Goal: Task Accomplishment & Management: Use online tool/utility

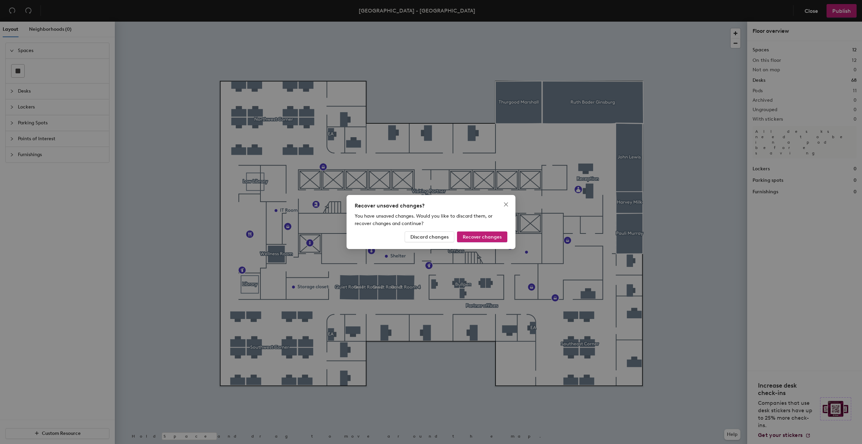
click at [18, 68] on div "Recover unsaved changes? You have unsaved changes. Would you like to discard th…" at bounding box center [431, 222] width 862 height 444
click at [472, 238] on span "Recover changes" at bounding box center [482, 237] width 39 height 6
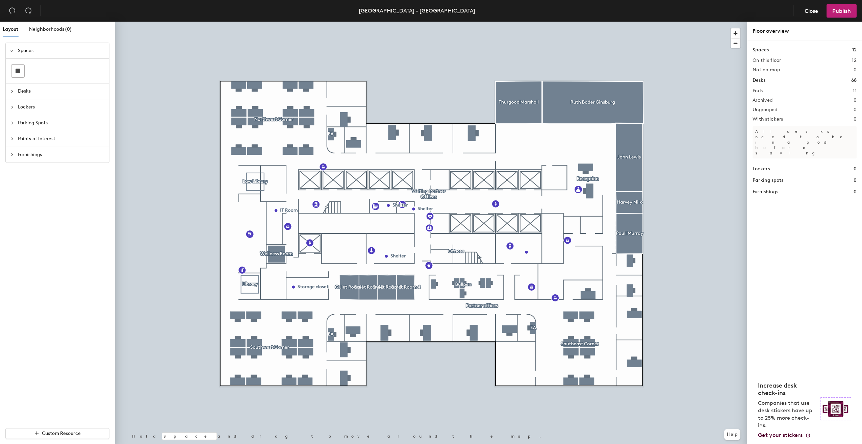
click at [489, 352] on div "Layout Neighborhoods (0) Spaces Desks Lockers Parking Spots Points of Interest …" at bounding box center [431, 234] width 862 height 425
click at [14, 70] on div at bounding box center [17, 71] width 13 height 13
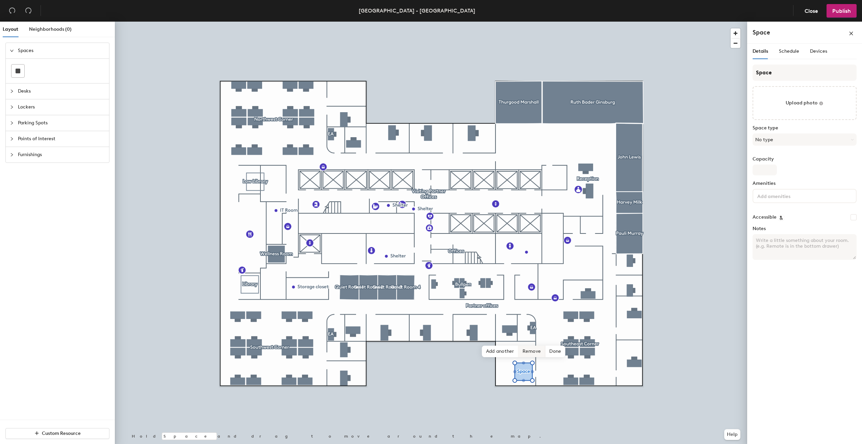
click at [531, 353] on span "Remove" at bounding box center [532, 351] width 27 height 11
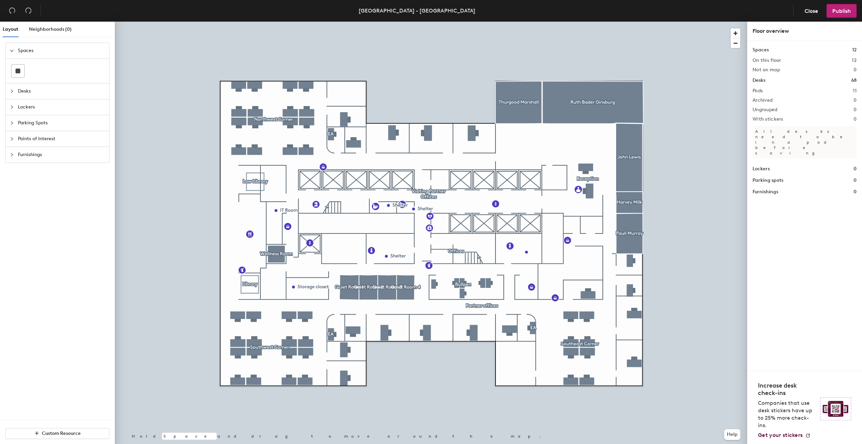
click at [1, 69] on div "Spaces Desks Lockers Parking Spots Points of Interest Furnishings" at bounding box center [57, 102] width 115 height 131
click at [15, 70] on div at bounding box center [17, 71] width 13 height 13
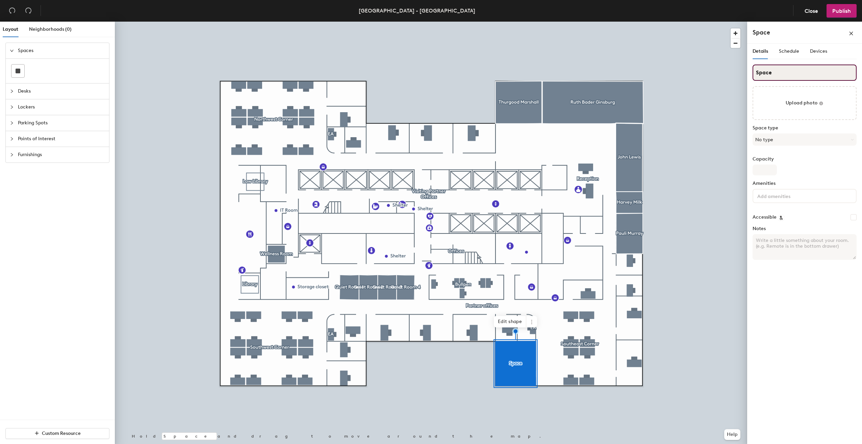
click at [781, 70] on input "Space" at bounding box center [805, 73] width 104 height 16
click at [729, 70] on div "Layout Neighborhoods (0) Spaces Desks Lockers Parking Spots Points of Interest …" at bounding box center [431, 234] width 862 height 425
paste input "outheast Conference Room"
type input "Southeast Conference Room"
click at [793, 148] on div "Space type No type" at bounding box center [805, 138] width 104 height 26
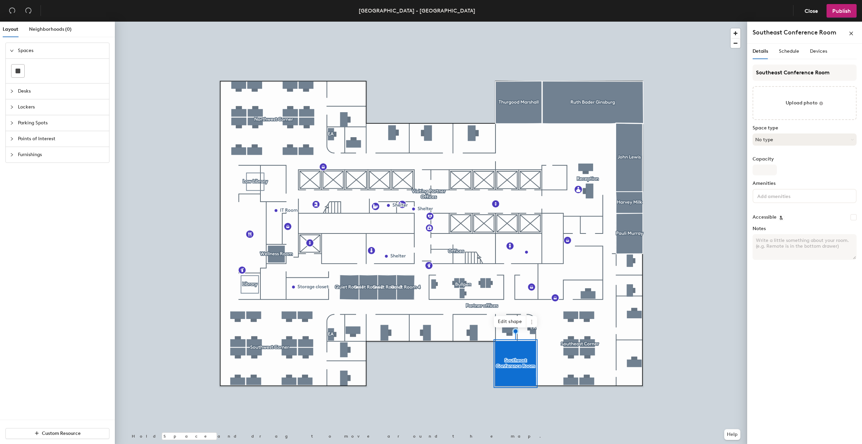
click at [792, 139] on button "No type" at bounding box center [805, 139] width 104 height 12
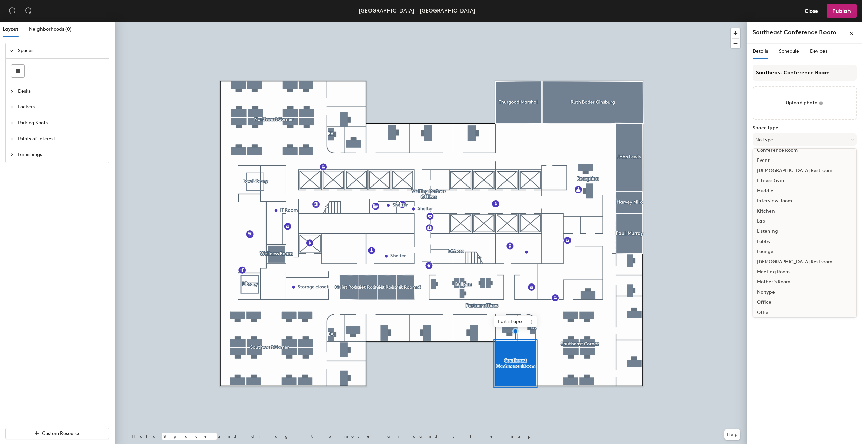
scroll to position [101, 0]
click at [779, 239] on div "Meeting Room" at bounding box center [804, 238] width 103 height 10
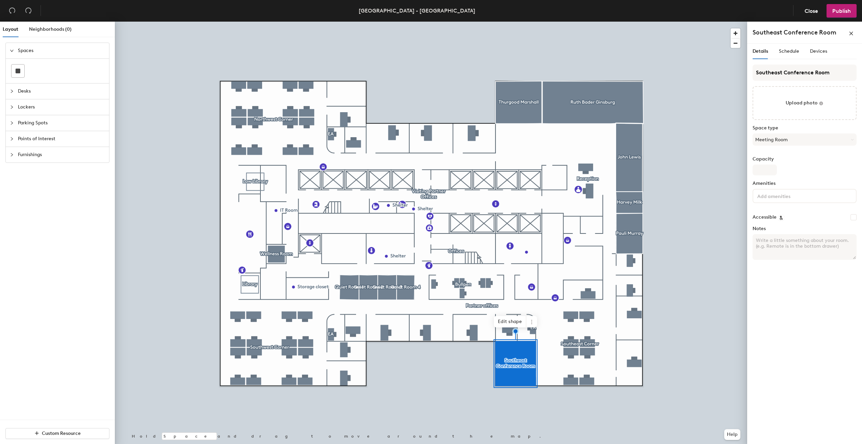
drag, startPoint x: 801, startPoint y: 339, endPoint x: 793, endPoint y: 347, distance: 11.5
click at [802, 339] on div "Details Schedule Devices Southeast Conference Room Upload photo Space type Meet…" at bounding box center [805, 245] width 115 height 403
click at [841, 10] on span "Publish" at bounding box center [842, 11] width 19 height 6
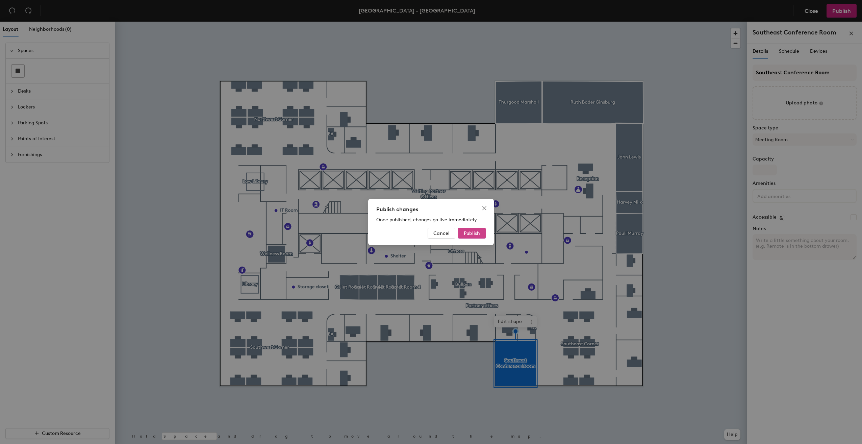
click at [474, 235] on span "Publish" at bounding box center [472, 233] width 16 height 6
